Goal: Information Seeking & Learning: Learn about a topic

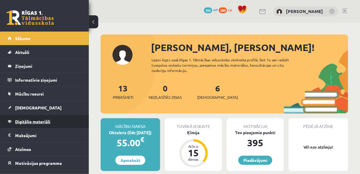
click at [44, 119] on span "Digitālie materiāli" at bounding box center [32, 121] width 35 height 5
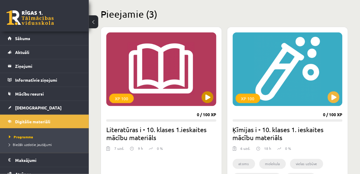
scroll to position [142, 0]
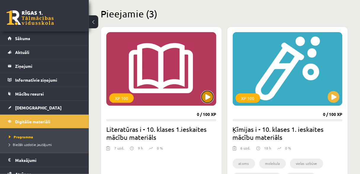
click at [208, 94] on button at bounding box center [207, 97] width 12 height 12
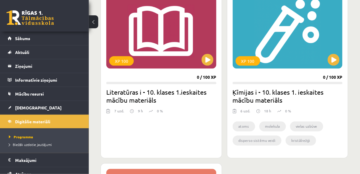
scroll to position [189, 0]
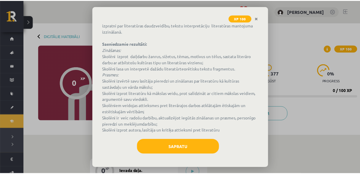
scroll to position [52, 0]
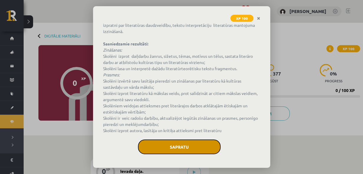
click at [189, 145] on button "Sapratu" at bounding box center [179, 147] width 83 height 15
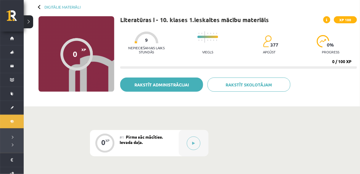
scroll to position [0, 0]
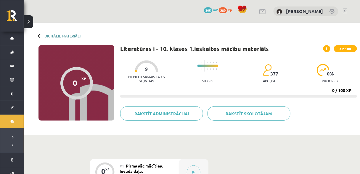
click at [49, 37] on link "Digitālie materiāli" at bounding box center [62, 36] width 36 height 4
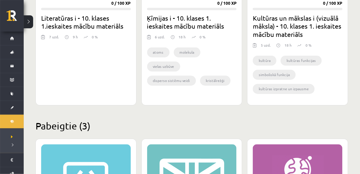
scroll to position [252, 0]
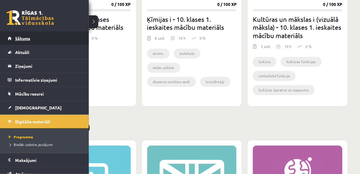
click at [26, 40] on span "Sākums" at bounding box center [22, 38] width 15 height 5
